Goal: Task Accomplishment & Management: Complete application form

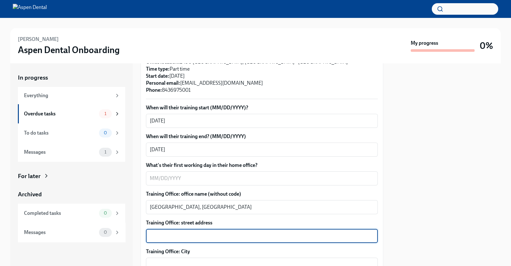
scroll to position [158, 0]
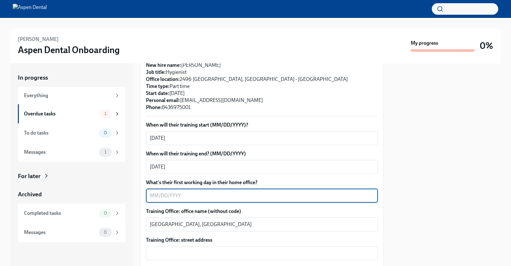
click at [225, 192] on textarea "What's their first working day in their home office?" at bounding box center [262, 196] width 224 height 8
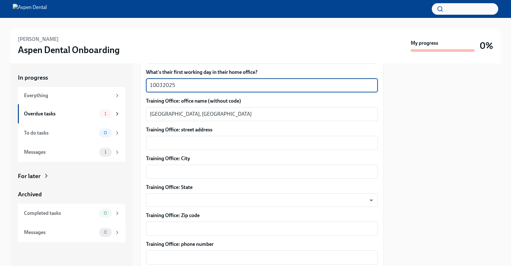
scroll to position [274, 0]
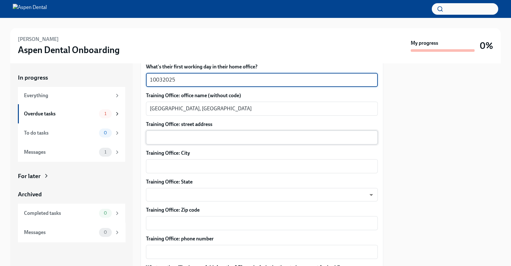
type textarea "10032025"
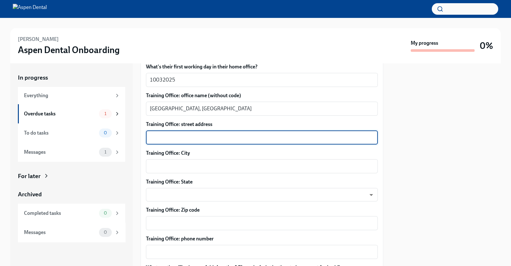
click at [220, 134] on textarea "Training Office: street address" at bounding box center [262, 138] width 224 height 8
type textarea "[STREET_ADDRESS][PERSON_NAME]"
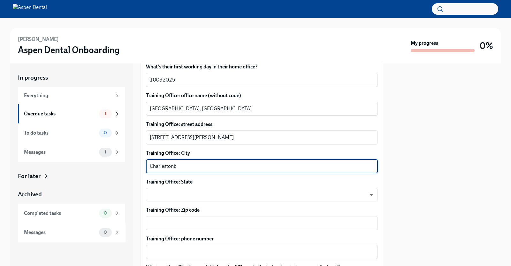
click at [187, 162] on textarea "Charlestonb" at bounding box center [262, 166] width 224 height 8
type textarea "[GEOGRAPHIC_DATA]"
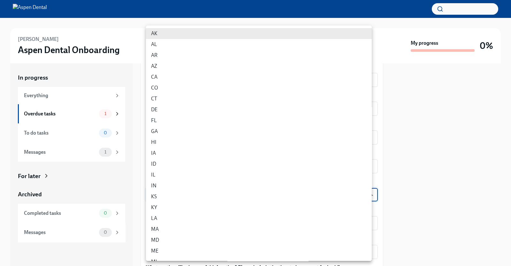
click at [189, 192] on body "[PERSON_NAME] Aspen Dental Onboarding My progress 0% In progress Everything Ove…" at bounding box center [255, 133] width 511 height 266
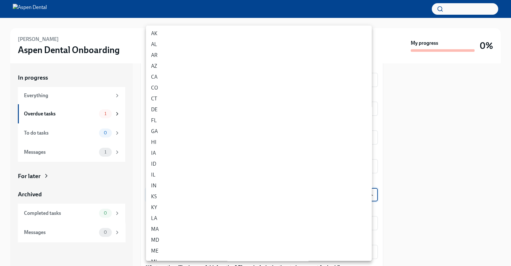
scroll to position [313, 0]
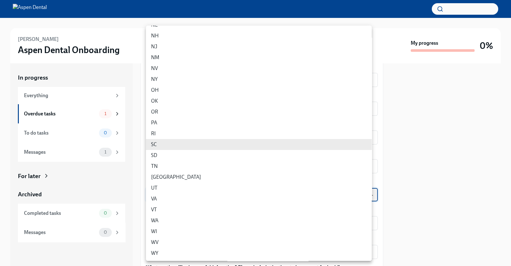
type input "ZbNei4UK4"
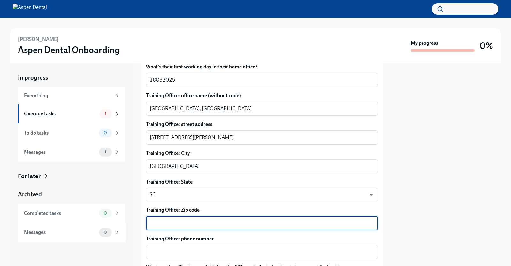
click at [200, 219] on textarea "Training Office: Zip code" at bounding box center [262, 223] width 224 height 8
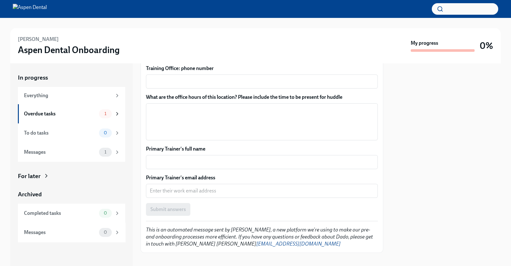
scroll to position [422, 0]
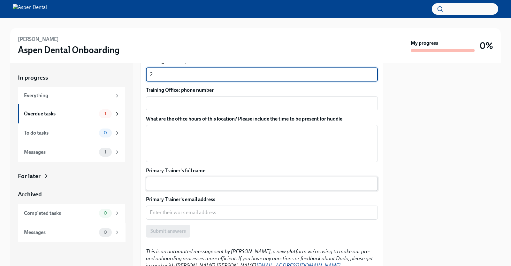
type textarea "2"
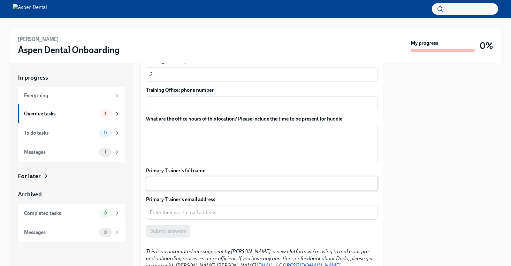
click at [211, 181] on div "x ​" at bounding box center [262, 184] width 232 height 14
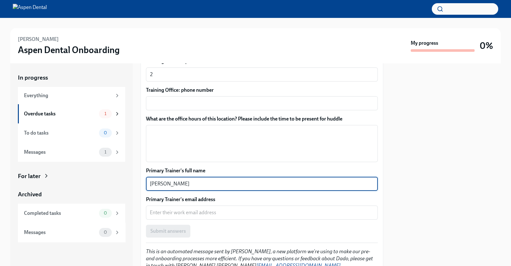
type textarea "[PERSON_NAME]"
